Goal: Task Accomplishment & Management: Manage account settings

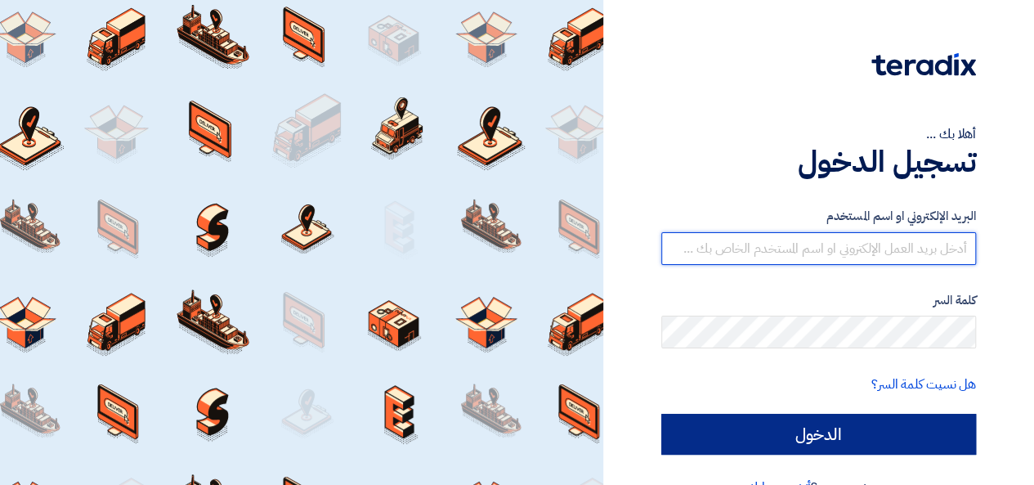
type input "eslam.abdelnaby@jameelfinance.com.eg"
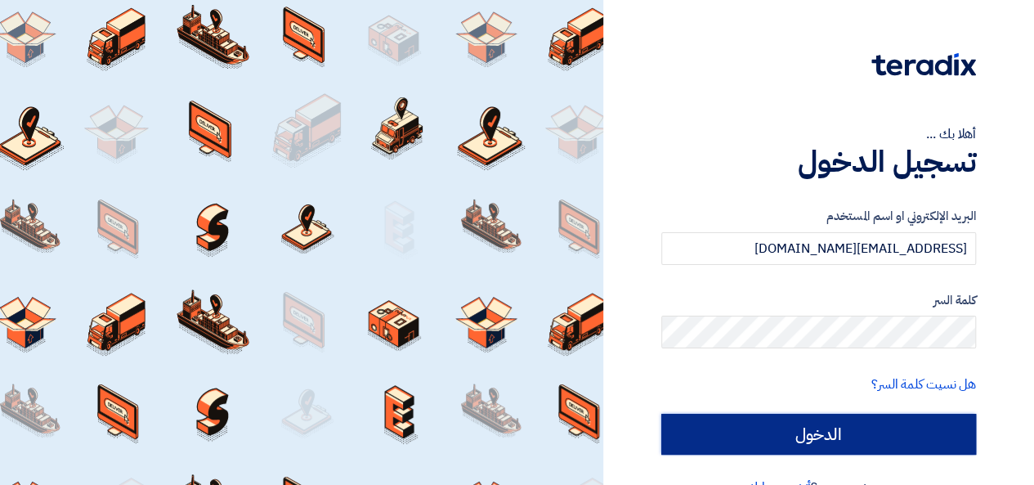
click at [851, 414] on input "الدخول" at bounding box center [818, 434] width 315 height 41
type input "Sign in"
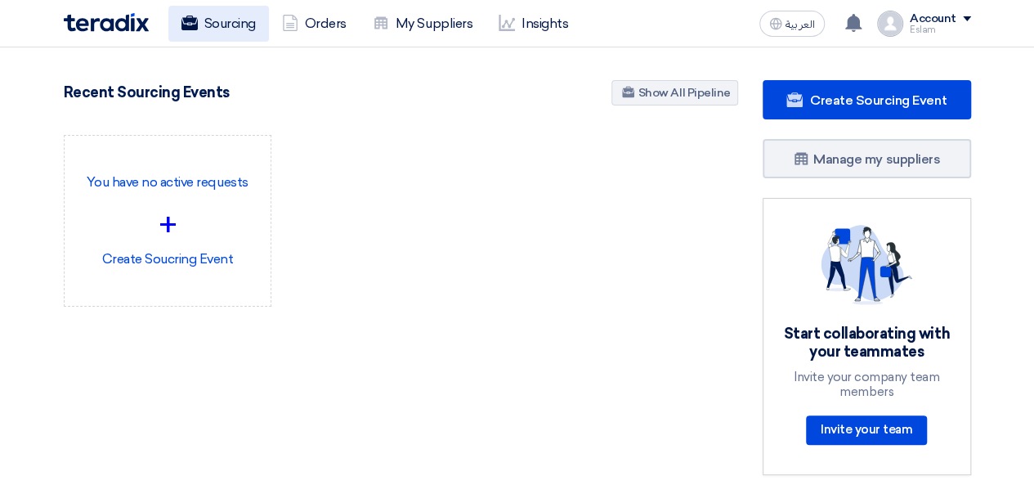
click at [186, 22] on use at bounding box center [189, 23] width 16 height 15
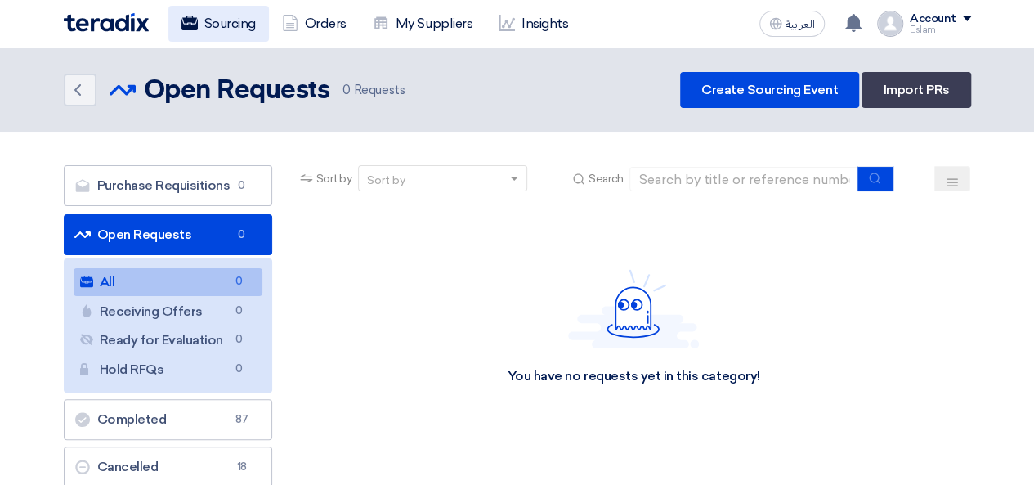
click at [219, 9] on link "Sourcing" at bounding box center [218, 24] width 101 height 36
